Goal: Transaction & Acquisition: Purchase product/service

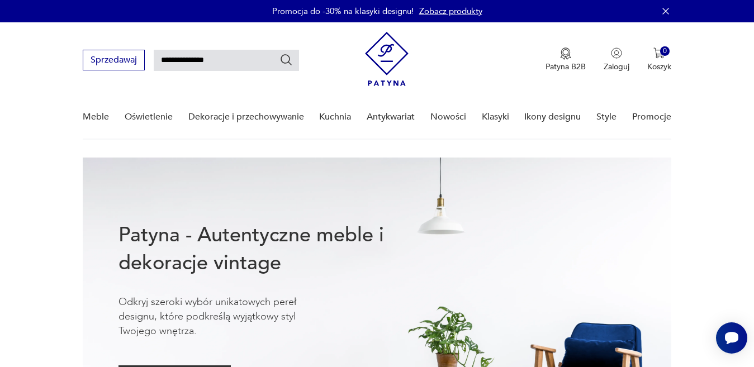
type input "**********"
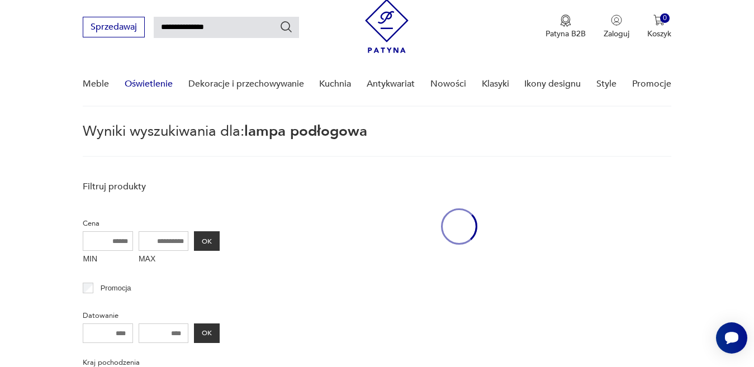
scroll to position [40, 0]
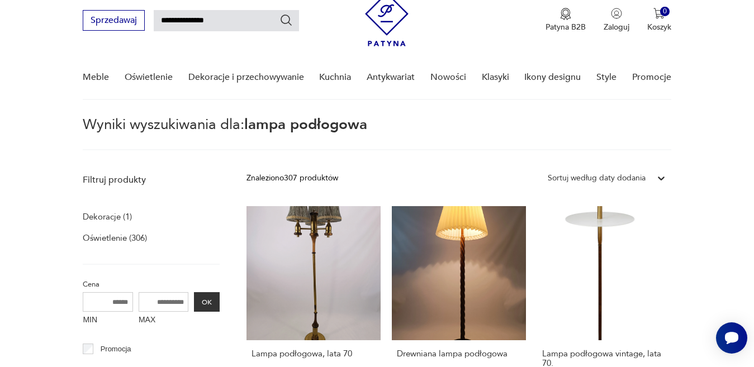
click at [535, 122] on p "Wyniki wyszukiwania dla: lampa podłogowa" at bounding box center [377, 134] width 588 height 32
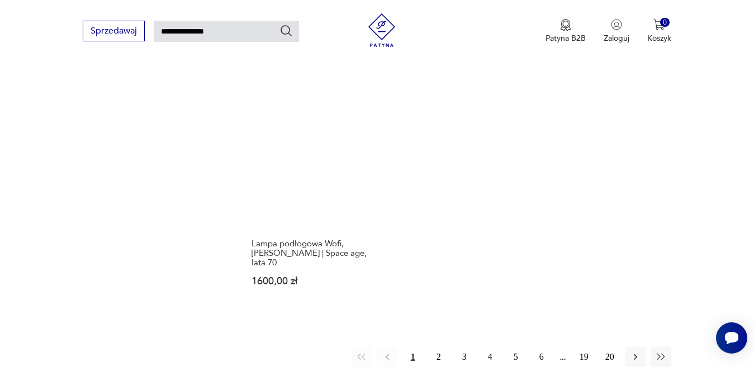
scroll to position [1445, 0]
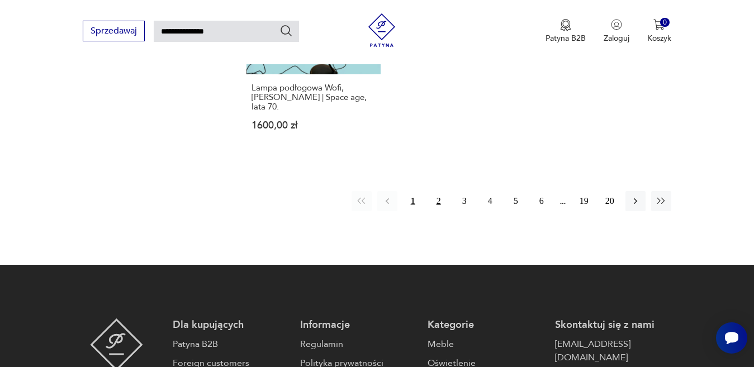
click at [434, 193] on button "2" at bounding box center [439, 201] width 20 height 20
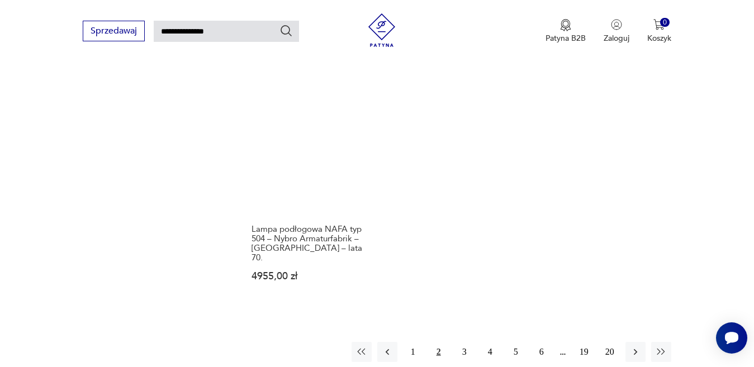
scroll to position [1368, 0]
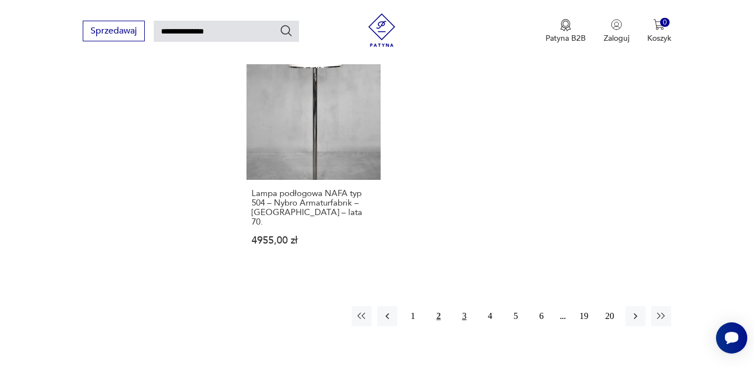
click at [468, 306] on button "3" at bounding box center [465, 316] width 20 height 20
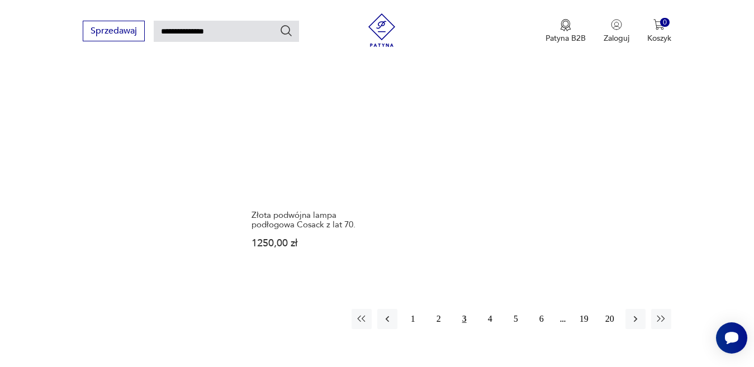
scroll to position [1330, 0]
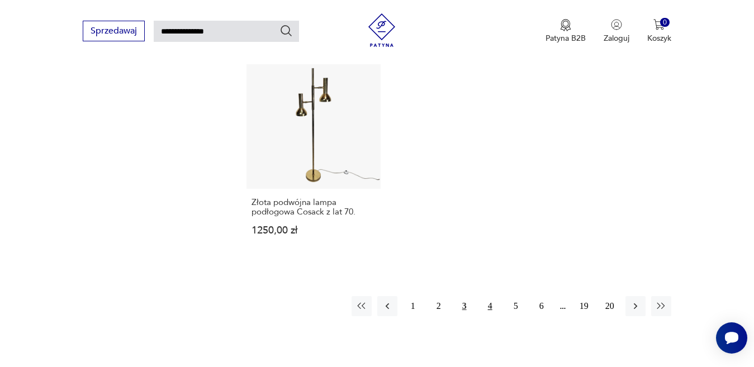
click at [485, 296] on button "4" at bounding box center [490, 306] width 20 height 20
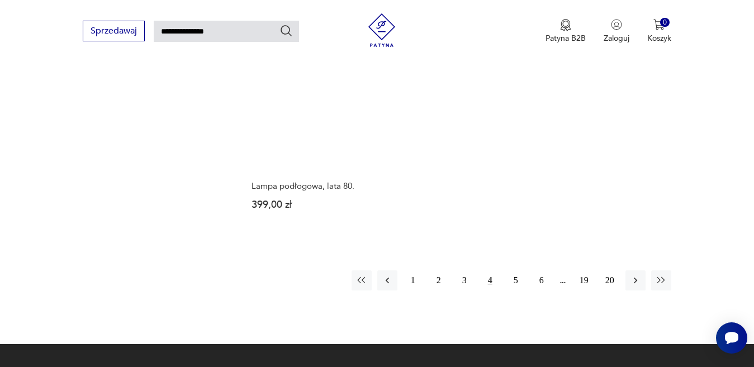
scroll to position [1372, 0]
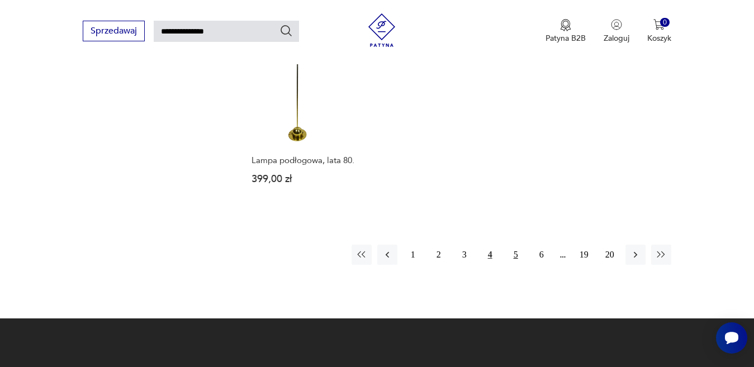
click at [517, 259] on button "5" at bounding box center [516, 255] width 20 height 20
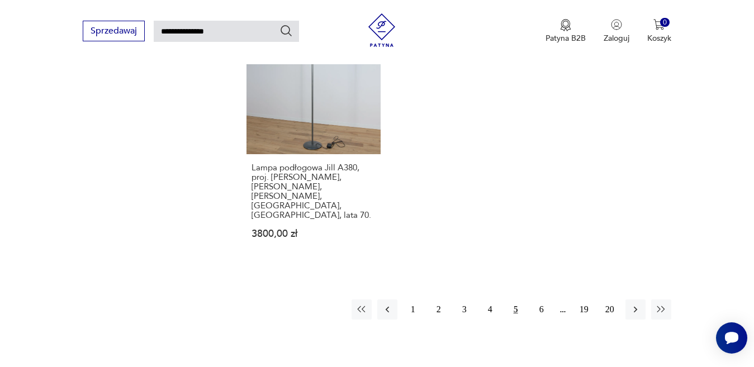
scroll to position [1353, 0]
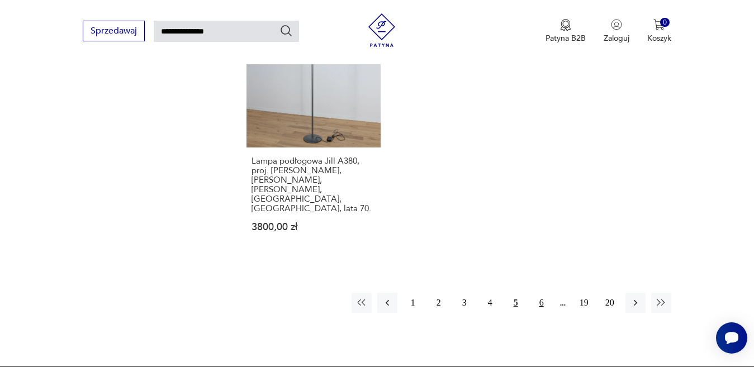
click at [544, 293] on button "6" at bounding box center [542, 303] width 20 height 20
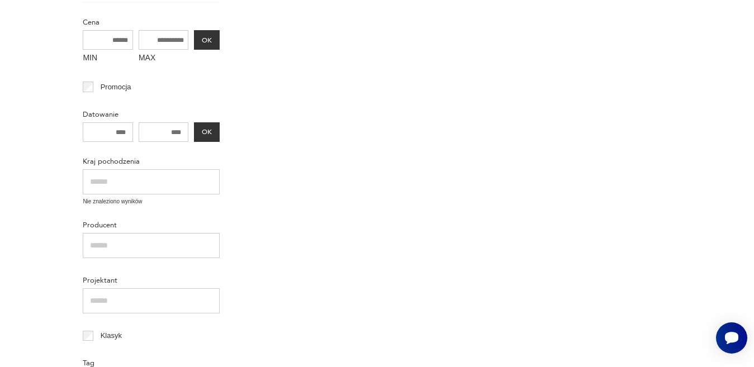
scroll to position [45, 0]
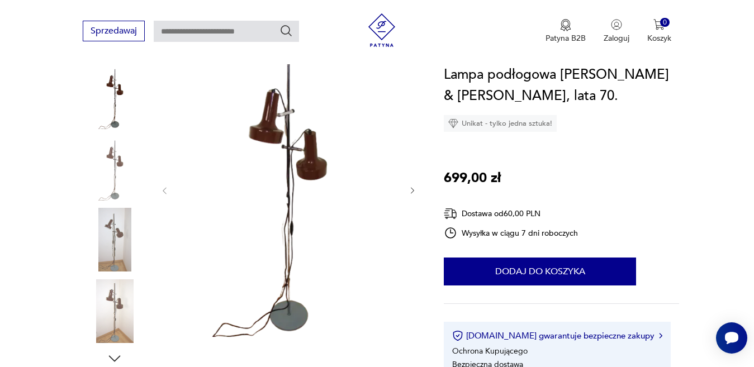
scroll to position [83, 0]
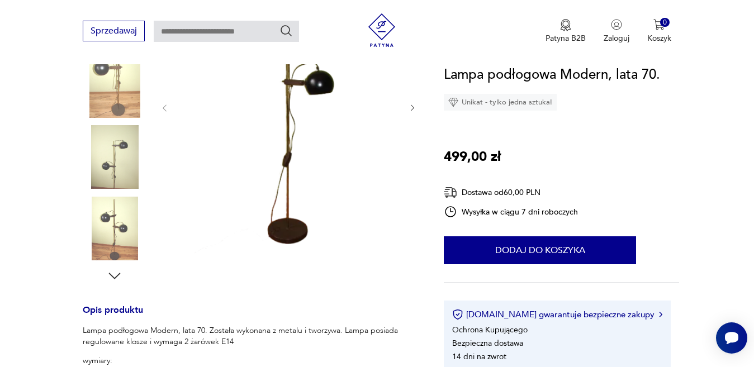
scroll to position [155, 0]
